Goal: Find specific page/section: Find specific page/section

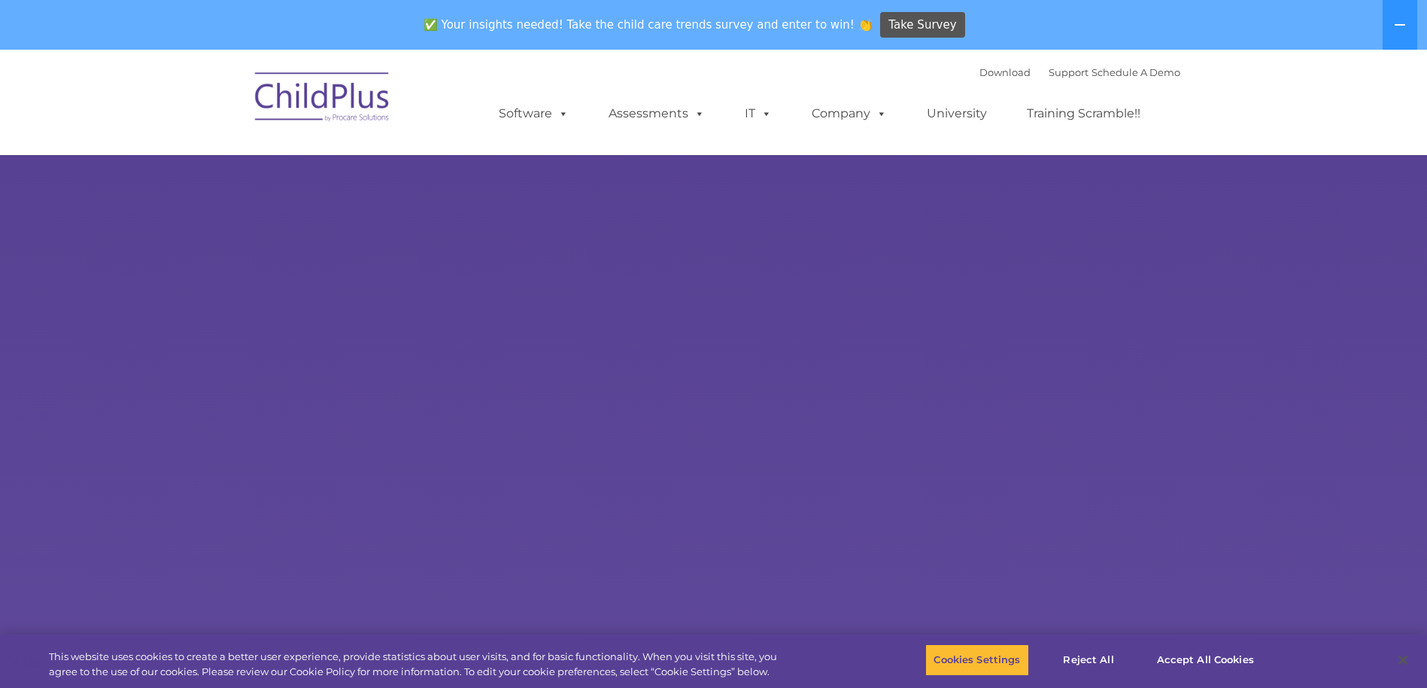
select select "MEDIUM"
click at [322, 102] on img at bounding box center [322, 99] width 150 height 75
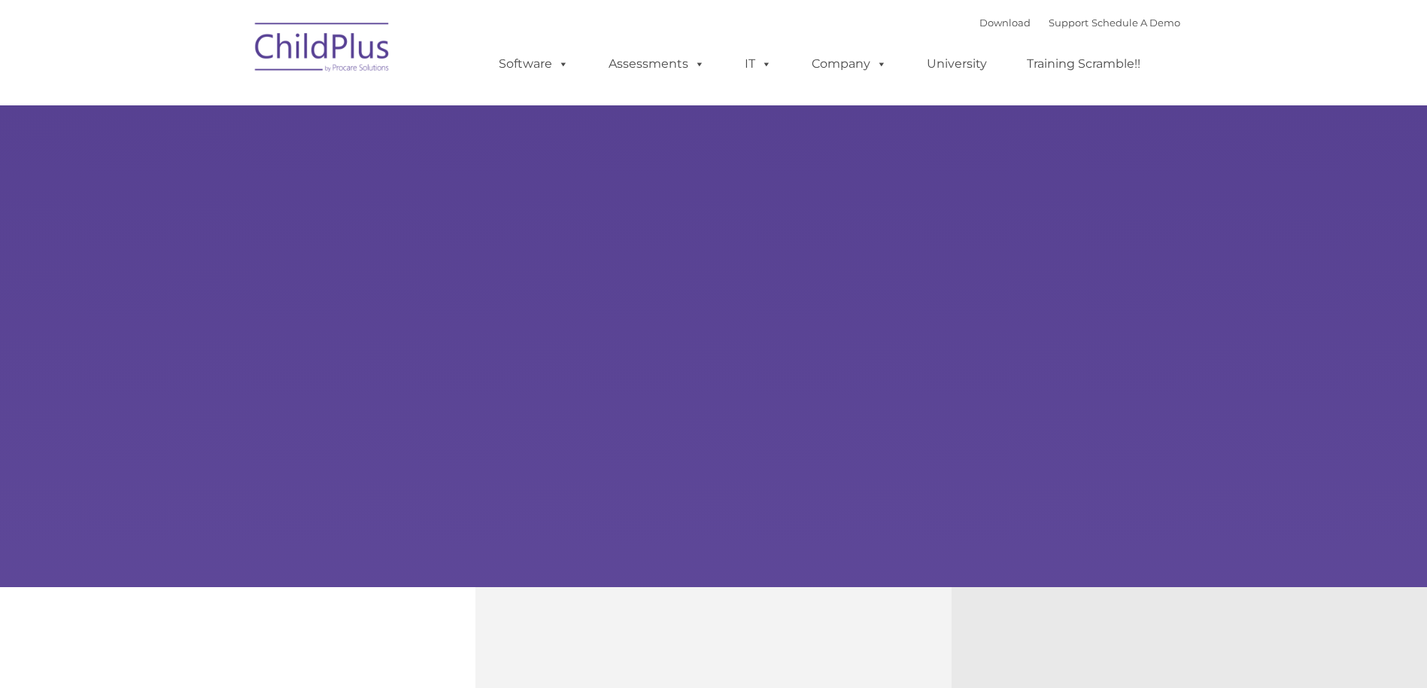
type input ""
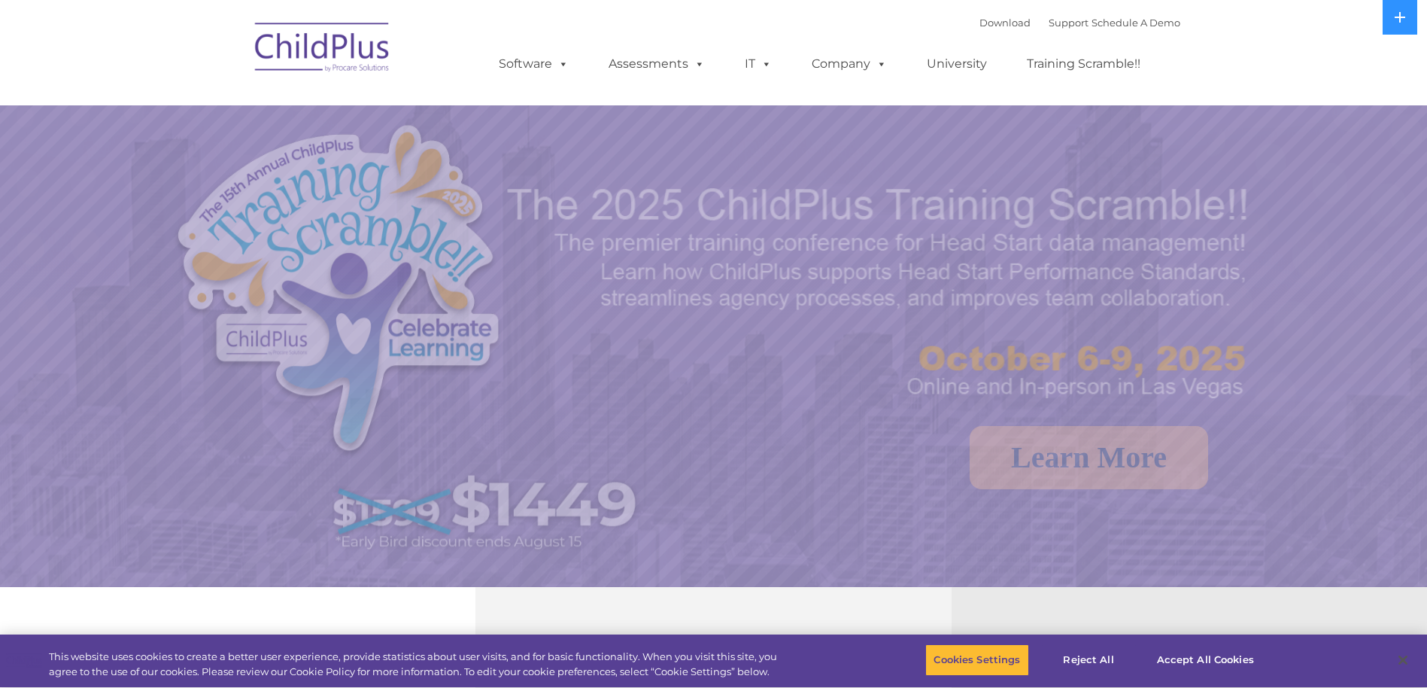
select select "MEDIUM"
